Goal: Task Accomplishment & Management: Manage account settings

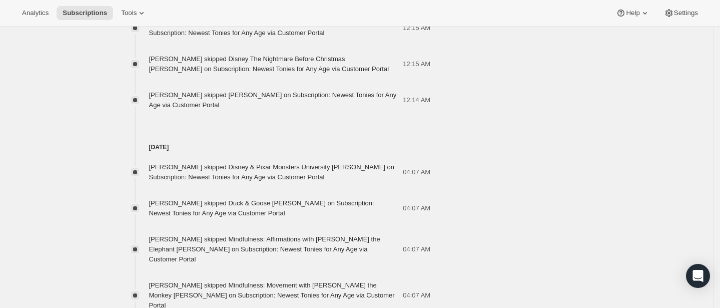
scroll to position [118, 0]
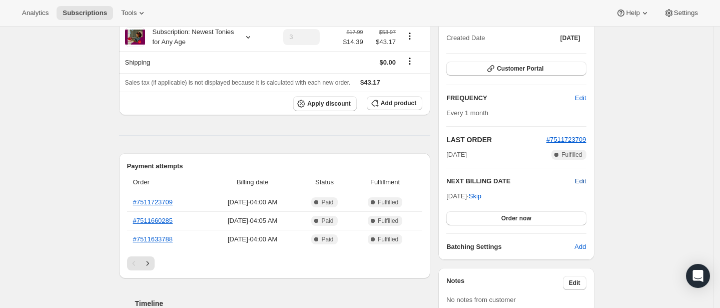
click at [586, 186] on span "Edit" at bounding box center [580, 181] width 11 height 10
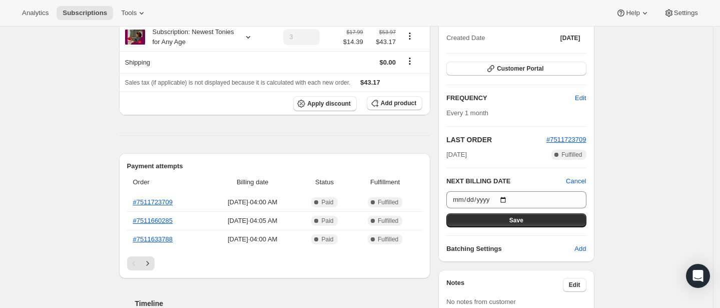
drag, startPoint x: 178, startPoint y: 222, endPoint x: 119, endPoint y: 217, distance: 59.7
click at [127, 211] on th "#7511723709" at bounding box center [167, 202] width 80 height 18
copy link "#7511723709"
drag, startPoint x: 203, startPoint y: 218, endPoint x: 302, endPoint y: 222, distance: 98.6
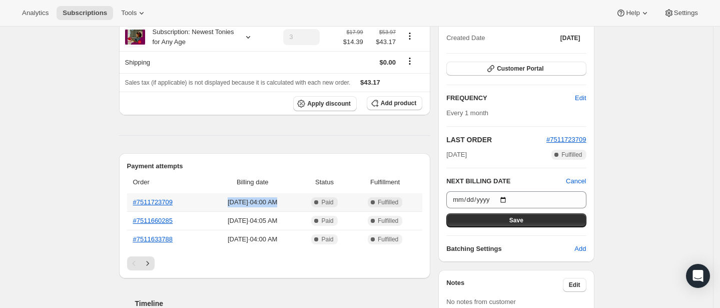
click at [295, 207] on span "Aug 30, 2025 · 04:00 AM" at bounding box center [253, 202] width 86 height 10
copy span "Aug 30, 2025 · 04:00 AM"
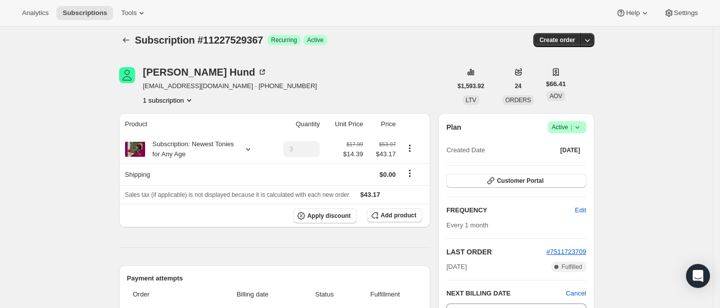
scroll to position [0, 0]
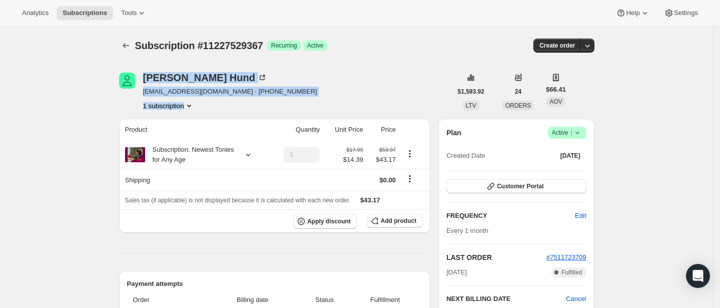
drag, startPoint x: 127, startPoint y: 99, endPoint x: 190, endPoint y: 105, distance: 62.8
click at [190, 105] on div "Lisa Hund halogrl4@aol.com · +17852304696 1 subscription" at bounding box center [285, 92] width 333 height 38
copy div "Lisa Hund halogrl4@aol.com · +17852304696 1 subscription"
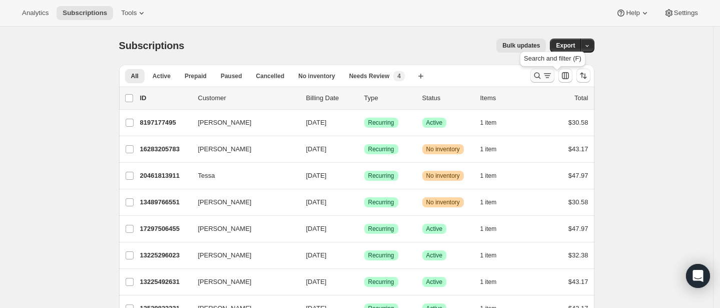
click at [542, 79] on icon "Search and filter results" at bounding box center [537, 76] width 10 height 10
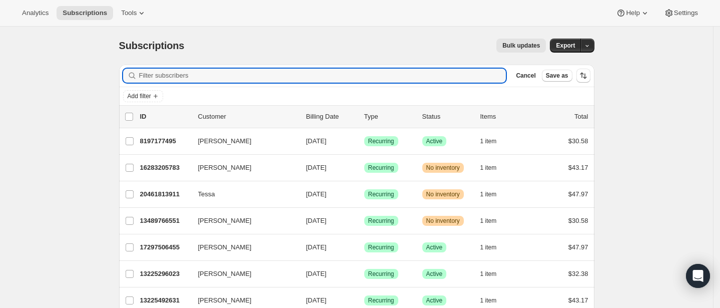
paste input "[PERSON_NAME] [EMAIL_ADDRESS][DOMAIN_NAME] · [PHONE_NUMBER] 1 subscription"
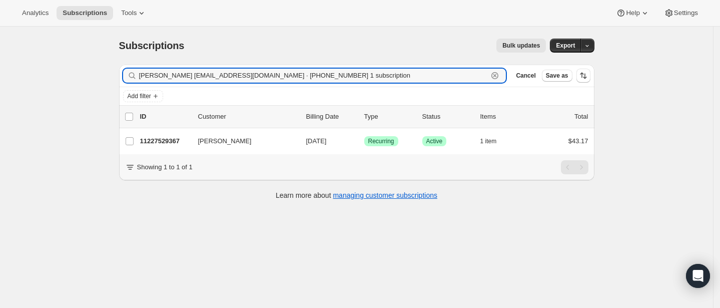
drag, startPoint x: 163, startPoint y: 77, endPoint x: -119, endPoint y: 51, distance: 282.8
click at [0, 51] on html "Analytics Subscriptions Tools Help Settings Skip to content Subscriptions. This…" at bounding box center [360, 154] width 720 height 308
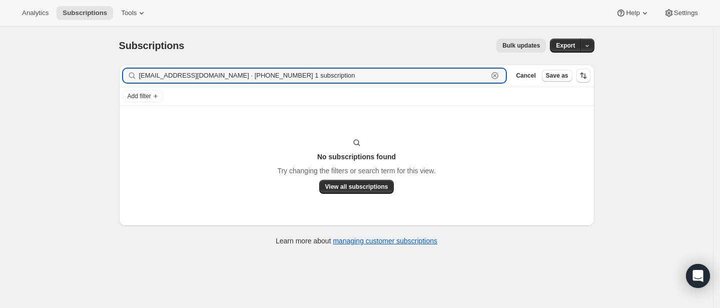
drag, startPoint x: 189, startPoint y: 81, endPoint x: 624, endPoint y: 113, distance: 436.8
click at [606, 113] on div "Subscriptions. This page is ready Subscriptions Bulk updates More actions Bulk …" at bounding box center [356, 141] width 499 height 229
type input "[EMAIL_ADDRESS][DOMAIN_NAME]"
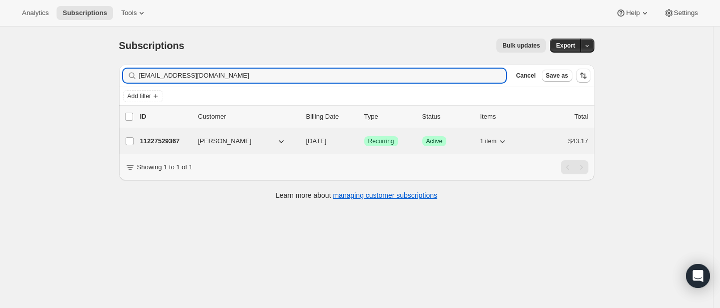
click at [170, 146] on p "11227529367" at bounding box center [165, 141] width 50 height 10
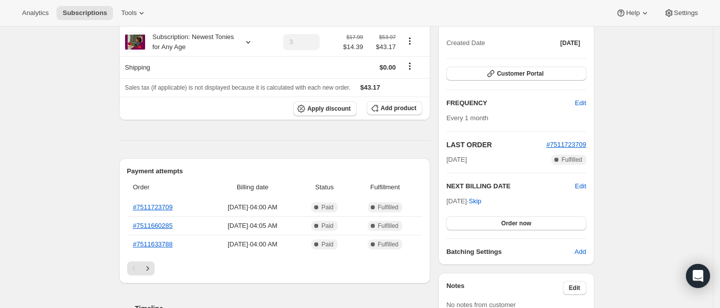
scroll to position [133, 0]
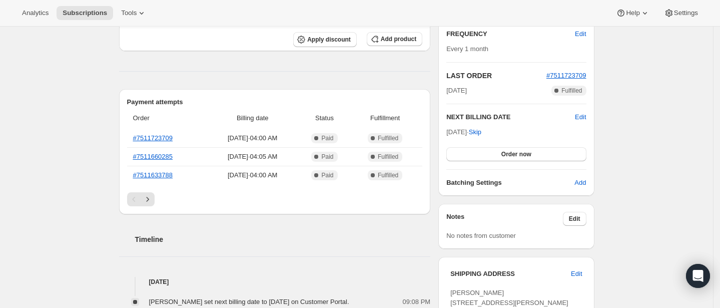
scroll to position [200, 0]
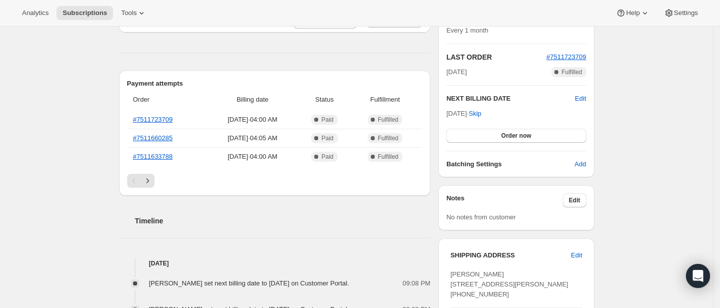
click at [586, 104] on span "Edit" at bounding box center [580, 99] width 11 height 10
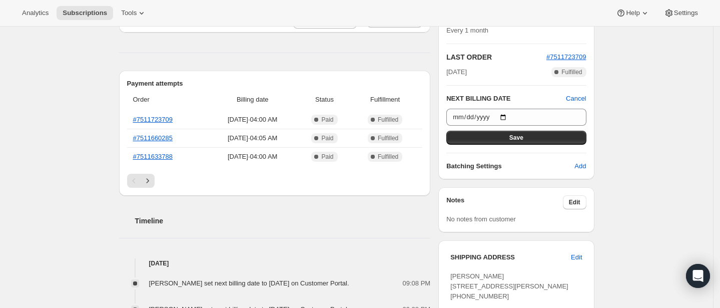
drag, startPoint x: 685, startPoint y: 159, endPoint x: 591, endPoint y: 106, distance: 107.7
